Goal: Transaction & Acquisition: Purchase product/service

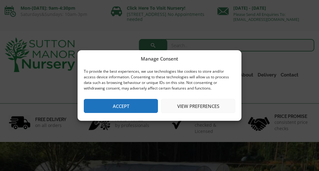
click at [200, 110] on button "View preferences" at bounding box center [198, 106] width 74 height 14
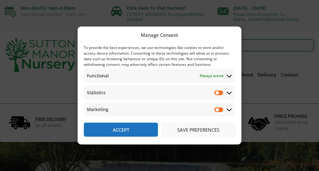
click at [210, 133] on button "Save preferences" at bounding box center [198, 129] width 74 height 14
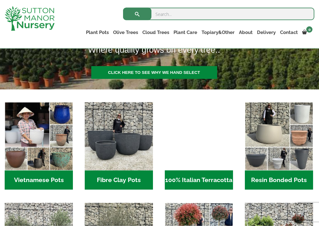
scroll to position [146, 0]
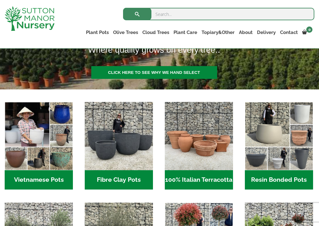
click at [124, 170] on h2 "Fibre Clay Pots (3)" at bounding box center [119, 179] width 68 height 19
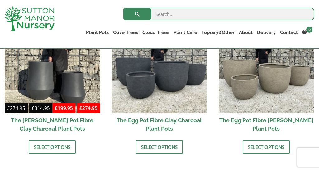
scroll to position [236, 0]
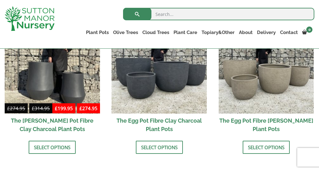
click at [173, 146] on link "Select options" at bounding box center [159, 146] width 47 height 13
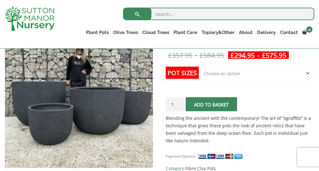
scroll to position [129, 0]
click at [307, 73] on select "Choose an option Click here to buy the 5th To Largest Pot In The Picture Click …" at bounding box center [257, 73] width 116 height 16
select select "Click here to buy the 5th To Largest Pot In The Picture"
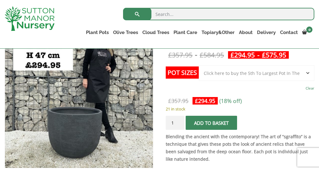
click at [311, 88] on link "Clear" at bounding box center [310, 88] width 9 height 9
select select
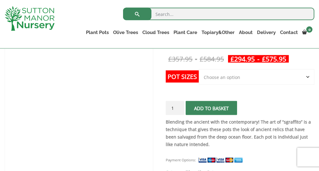
scroll to position [126, 0]
